Goal: Information Seeking & Learning: Learn about a topic

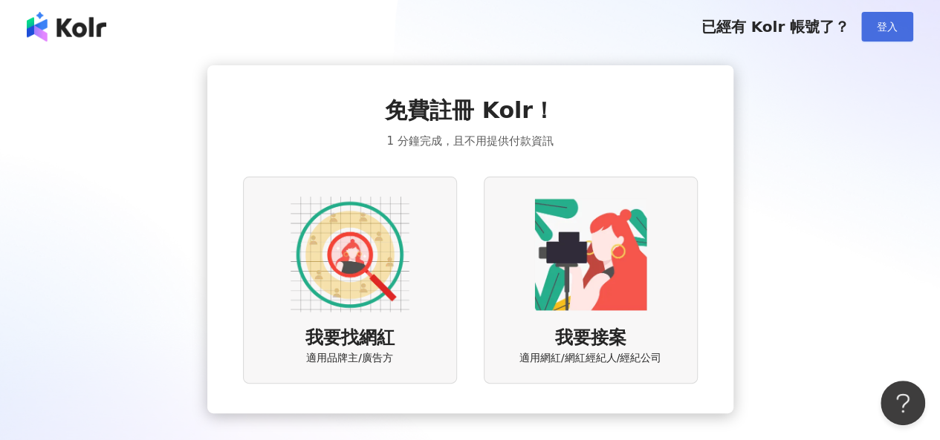
click at [883, 33] on span "登入" at bounding box center [887, 27] width 21 height 12
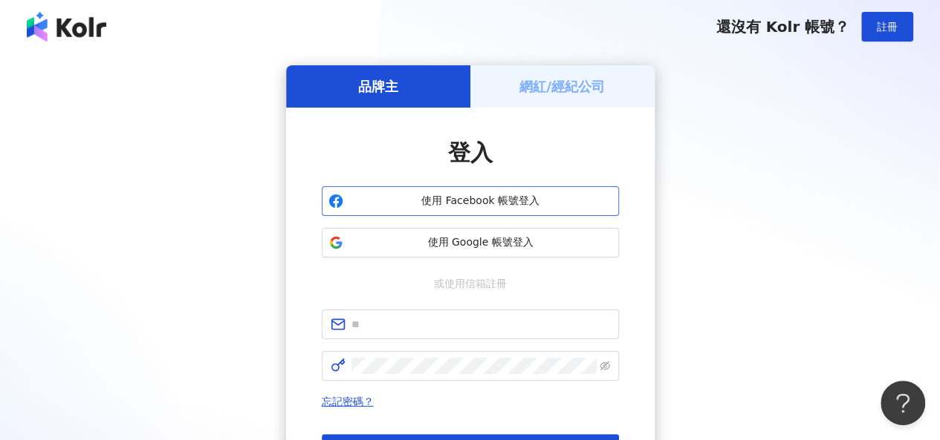
click at [464, 199] on span "使用 Facebook 帳號登入" at bounding box center [480, 201] width 263 height 15
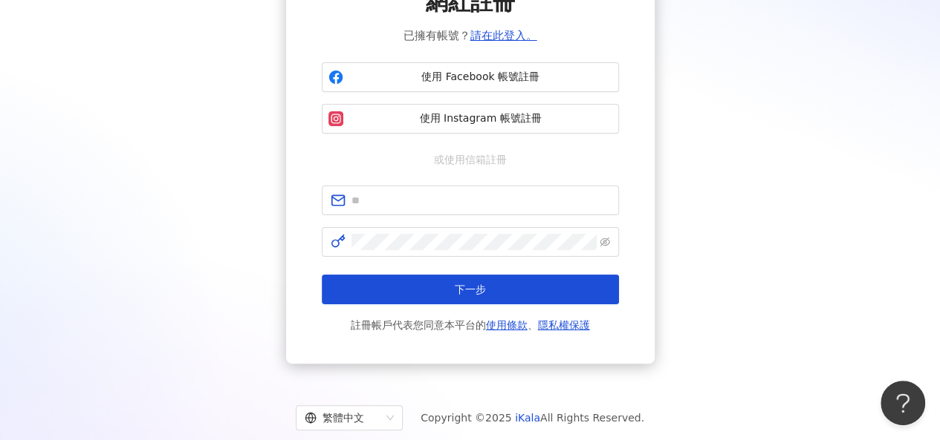
scroll to position [142, 0]
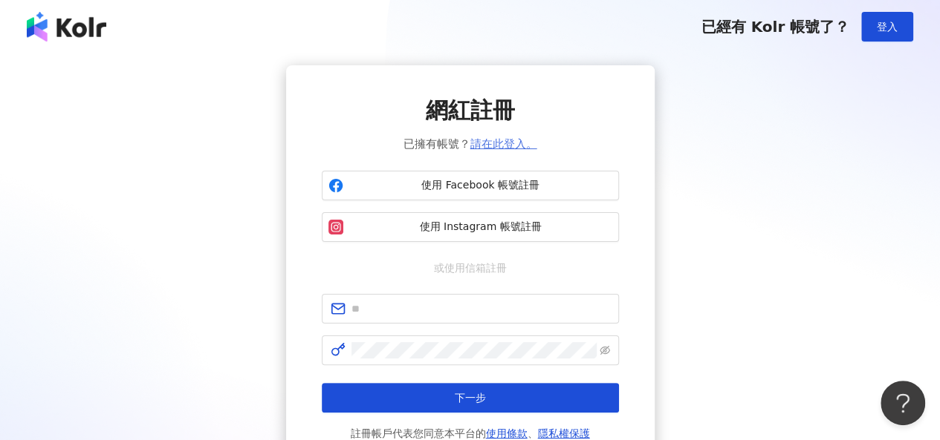
click at [517, 147] on link "請在此登入。" at bounding box center [503, 143] width 67 height 13
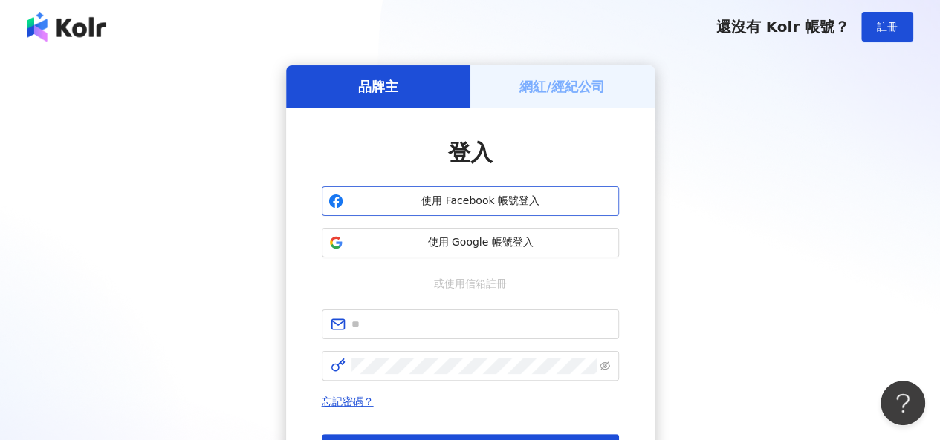
click at [443, 198] on span "使用 Facebook 帳號登入" at bounding box center [480, 201] width 263 height 15
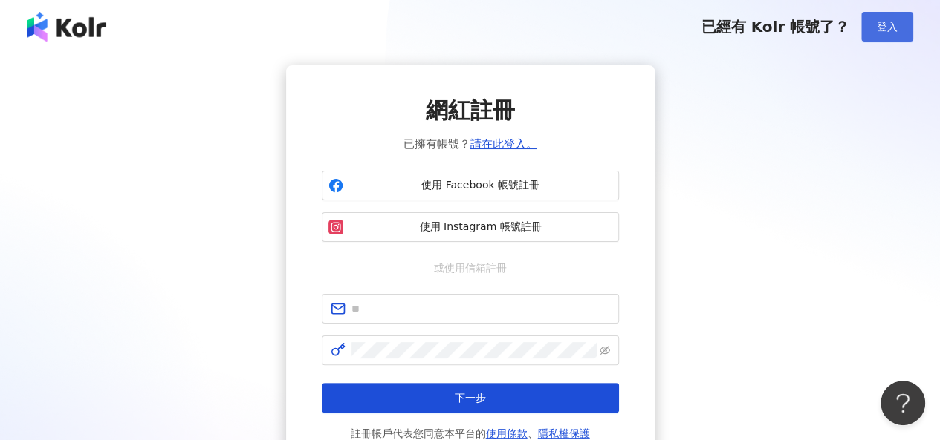
click at [880, 17] on button "登入" at bounding box center [887, 27] width 52 height 30
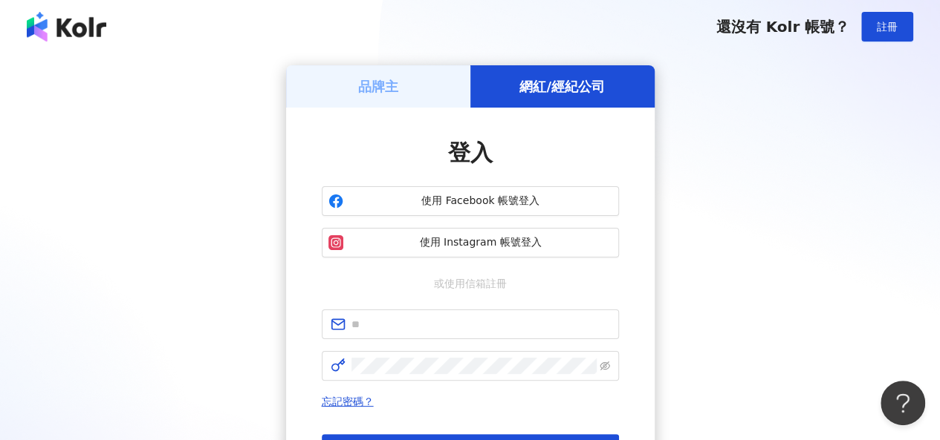
click at [602, 85] on h5 "網紅/經紀公司" at bounding box center [561, 86] width 85 height 19
click at [367, 90] on h5 "品牌主" at bounding box center [378, 86] width 40 height 19
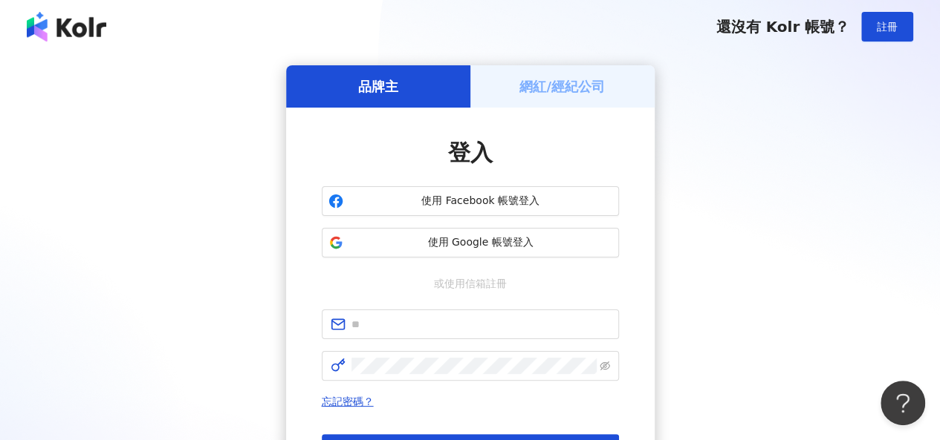
click at [527, 82] on h5 "網紅/經紀公司" at bounding box center [561, 86] width 85 height 19
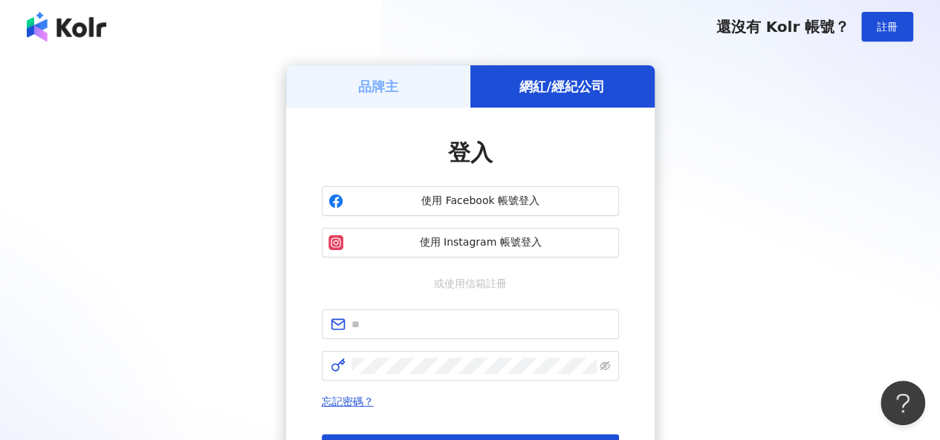
click at [401, 77] on div "品牌主" at bounding box center [378, 86] width 184 height 42
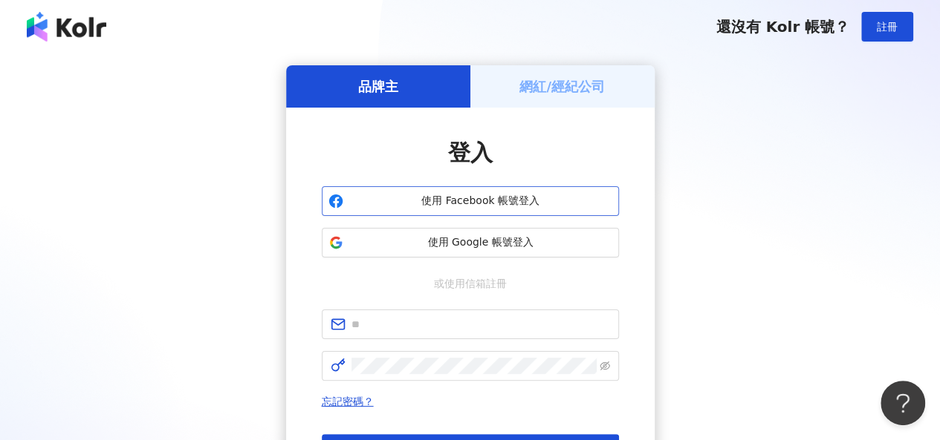
click at [439, 204] on span "使用 Facebook 帳號登入" at bounding box center [480, 201] width 263 height 15
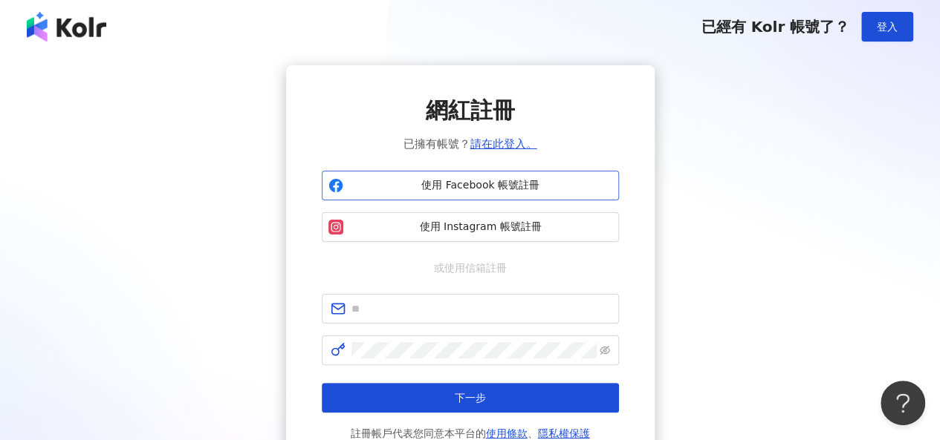
click at [548, 179] on span "使用 Facebook 帳號註冊" at bounding box center [480, 185] width 263 height 15
click at [869, 34] on button "登入" at bounding box center [887, 27] width 52 height 30
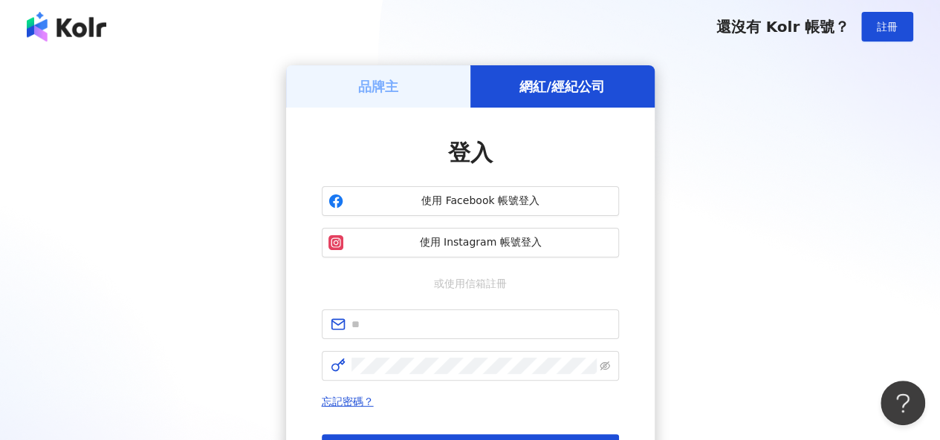
click at [389, 77] on h5 "品牌主" at bounding box center [378, 86] width 40 height 19
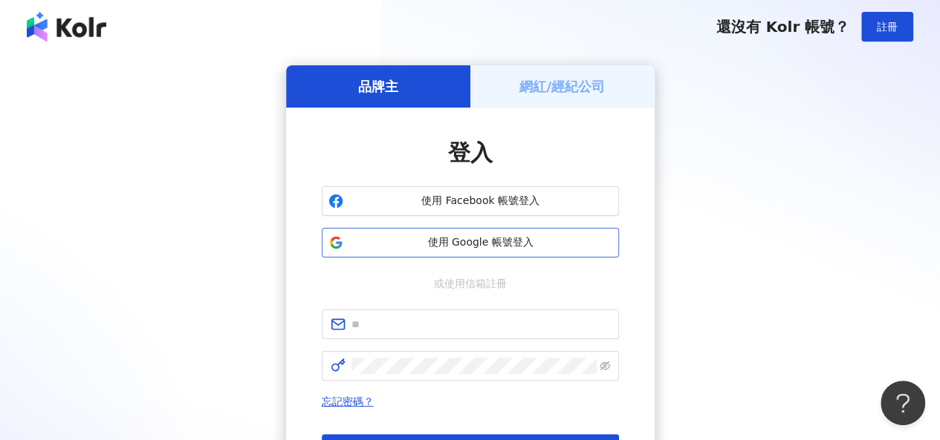
click at [476, 232] on button "使用 Google 帳號登入" at bounding box center [470, 243] width 297 height 30
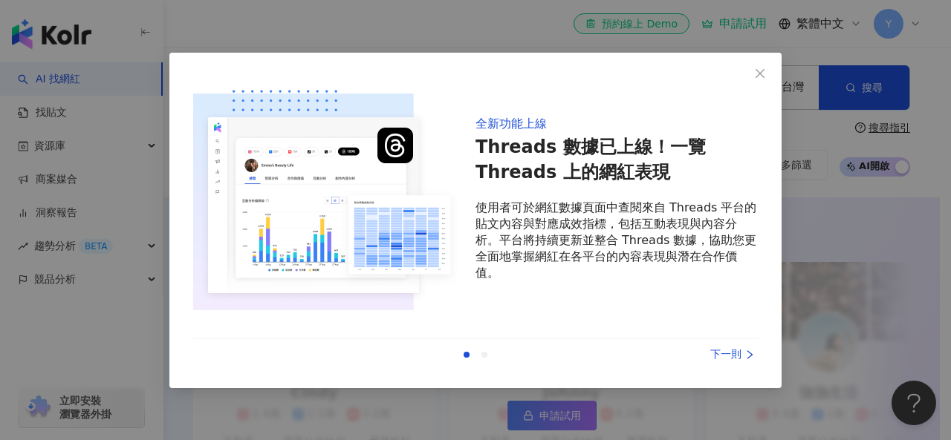
click at [737, 361] on div "下一則" at bounding box center [701, 355] width 111 height 16
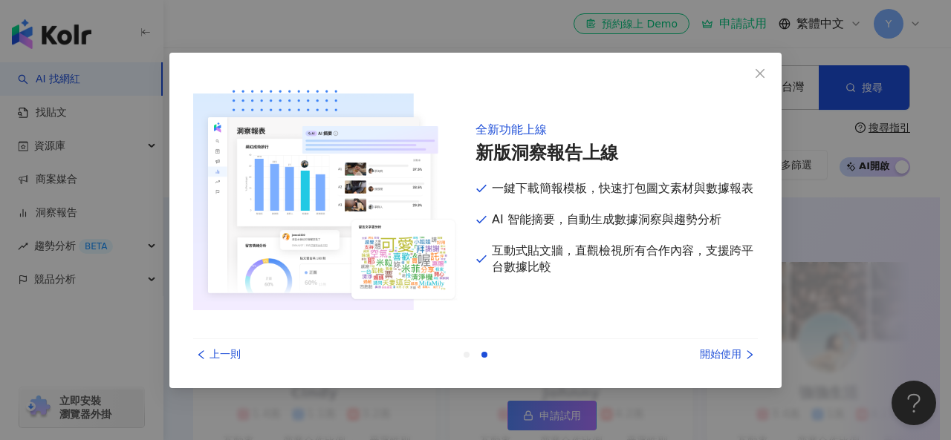
click at [737, 361] on div "開始使用" at bounding box center [701, 355] width 111 height 16
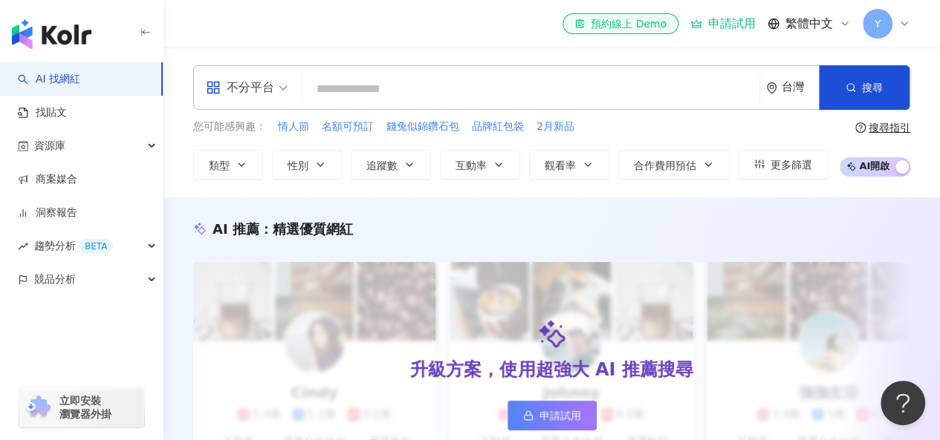
click at [388, 88] on input "search" at bounding box center [530, 89] width 445 height 28
paste input "**********"
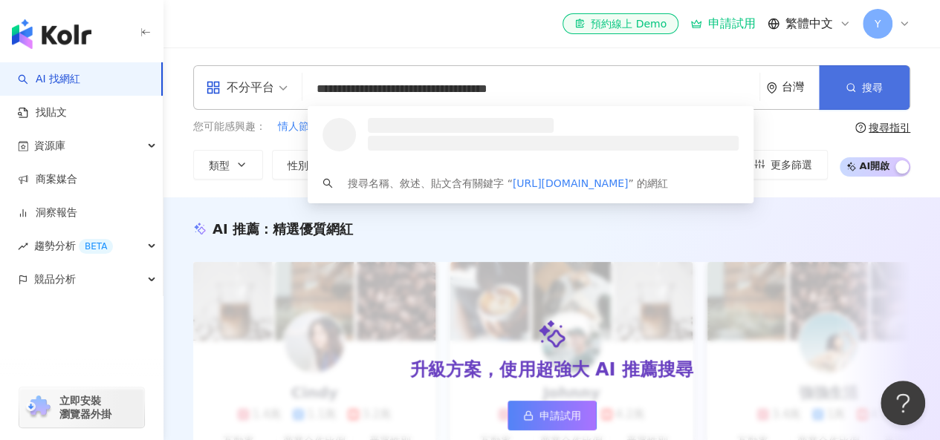
type input "**********"
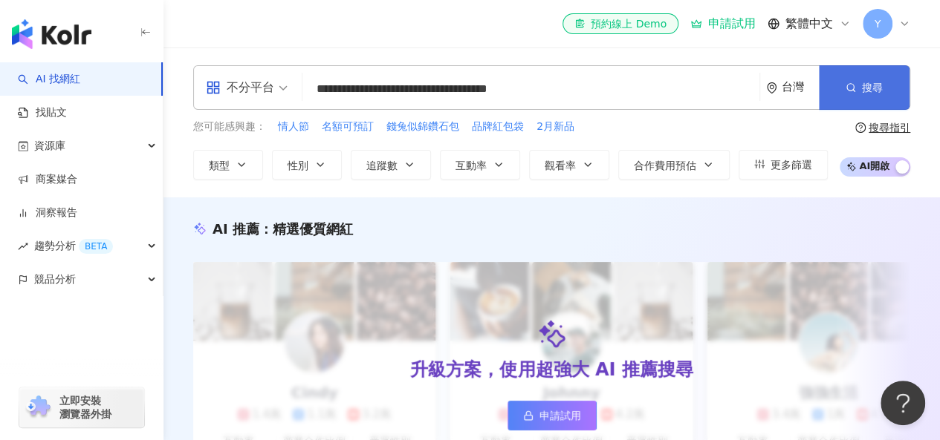
click at [884, 86] on button "搜尋" at bounding box center [864, 87] width 91 height 45
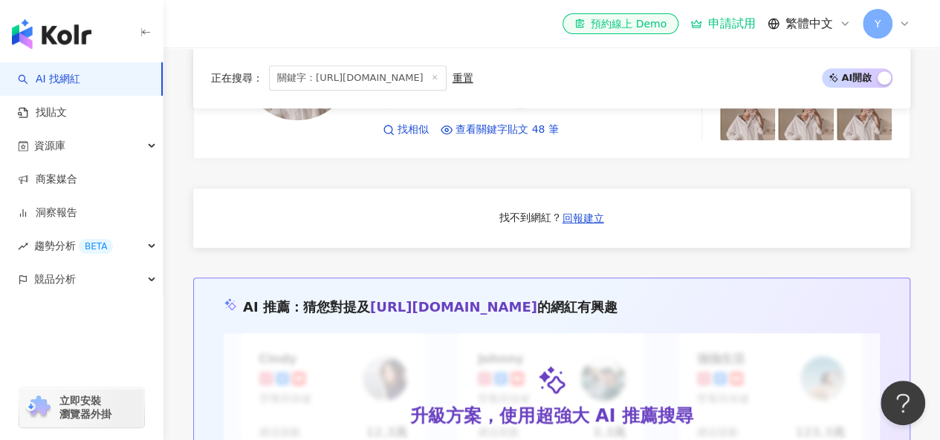
scroll to position [430, 0]
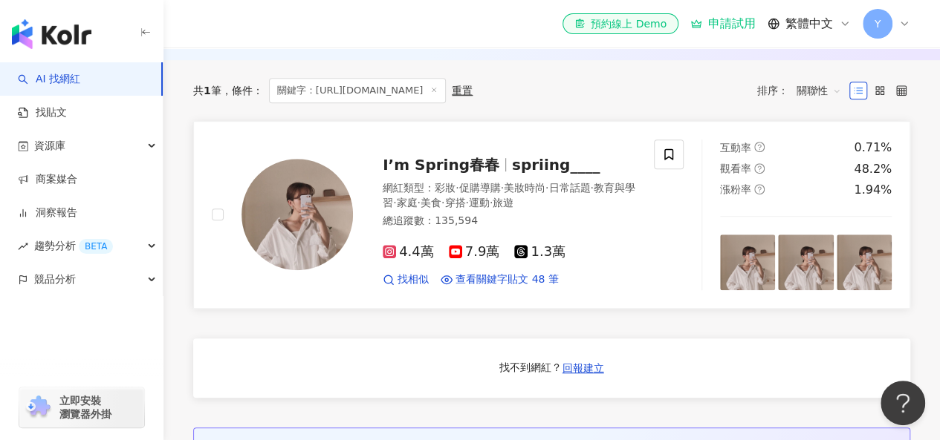
click at [629, 229] on div "總追蹤數 ： 135,594" at bounding box center [509, 221] width 253 height 15
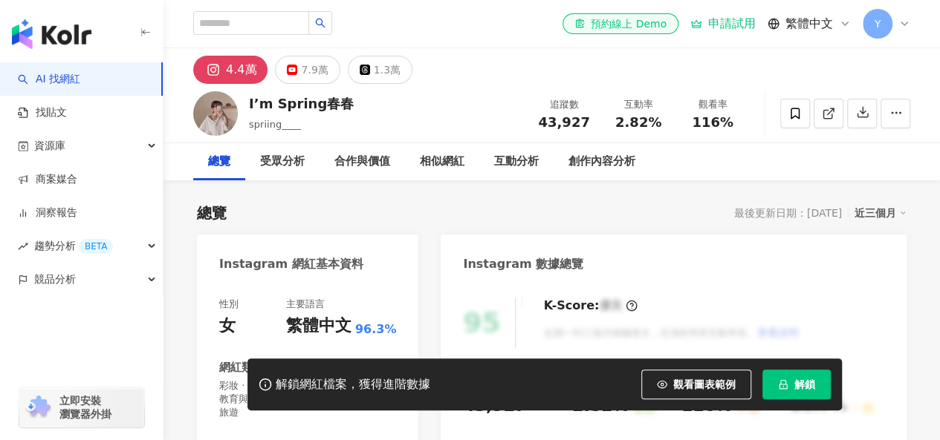
scroll to position [82, 0]
